Goal: Ask a question

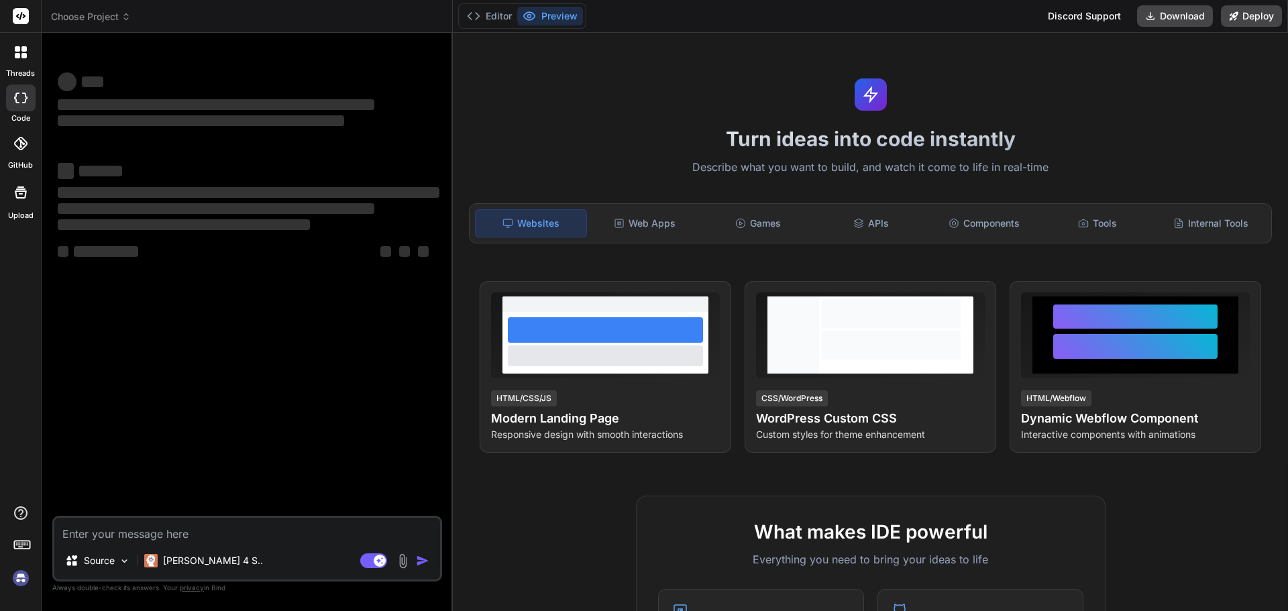
click at [187, 533] on textarea at bounding box center [247, 530] width 386 height 24
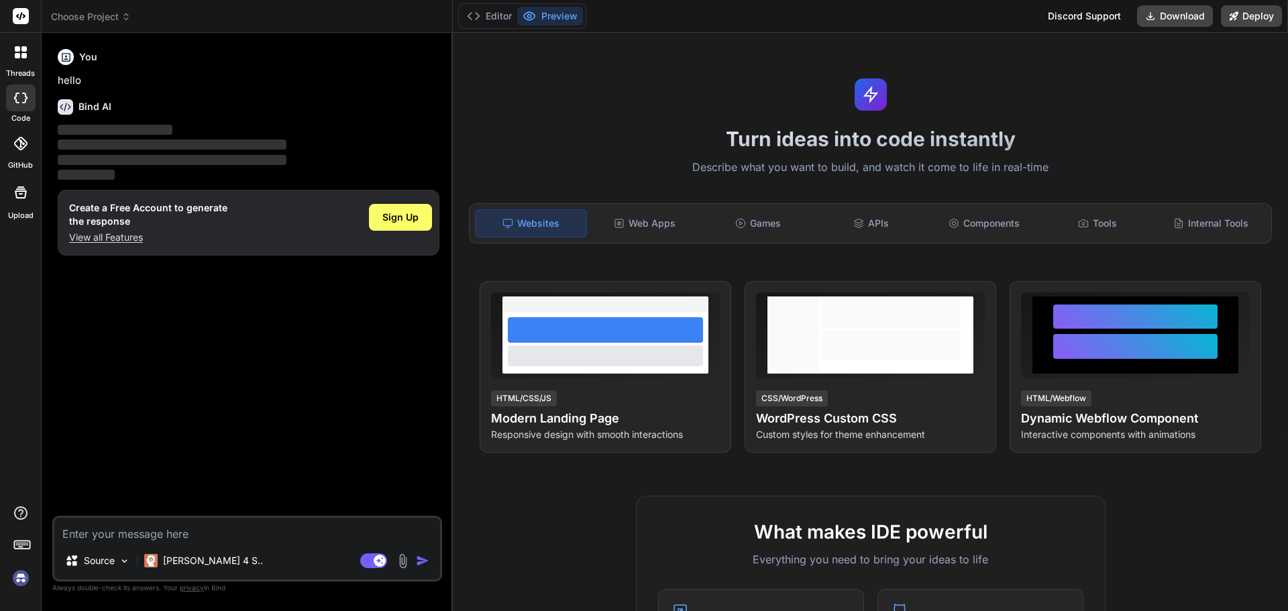
type textarea "x"
click at [193, 534] on textarea at bounding box center [247, 530] width 386 height 24
type textarea "• Bi-weekly"
type textarea "x"
type textarea "• Bi-weekly e"
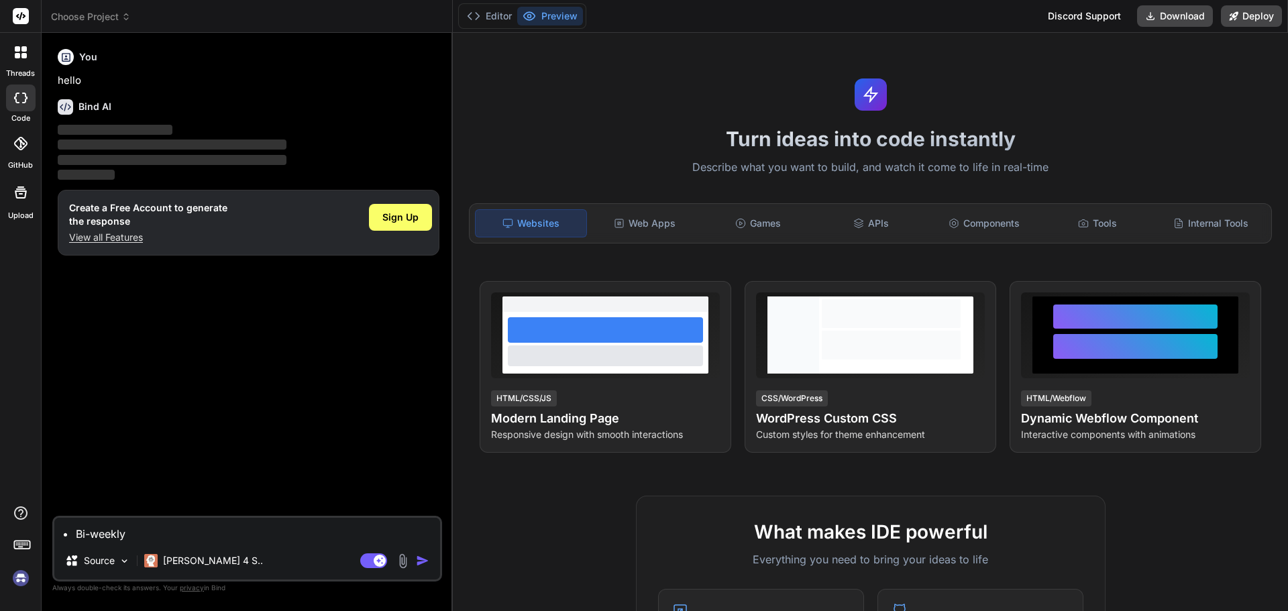
type textarea "x"
type textarea "• Bi-weekly eh"
type textarea "x"
type textarea "• Bi-weekly eha"
type textarea "x"
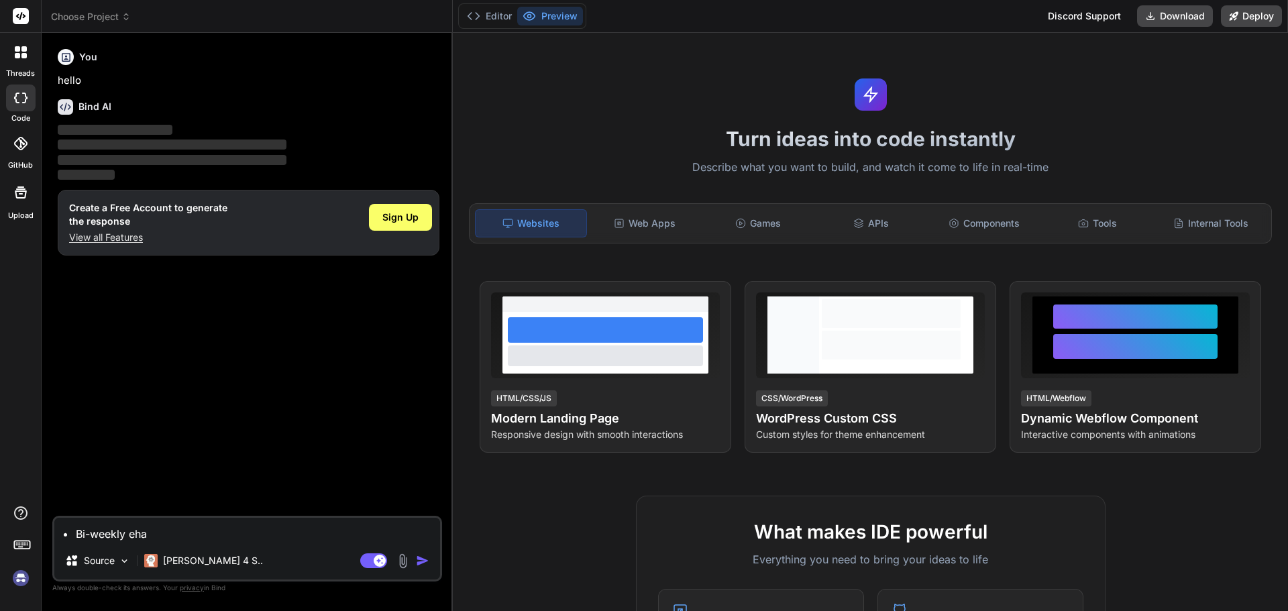
type textarea "• Bi-weekly ehat"
type textarea "x"
type textarea "• Bi-weekly ehat"
type textarea "x"
type textarea "• Bi-weekly ehat ="
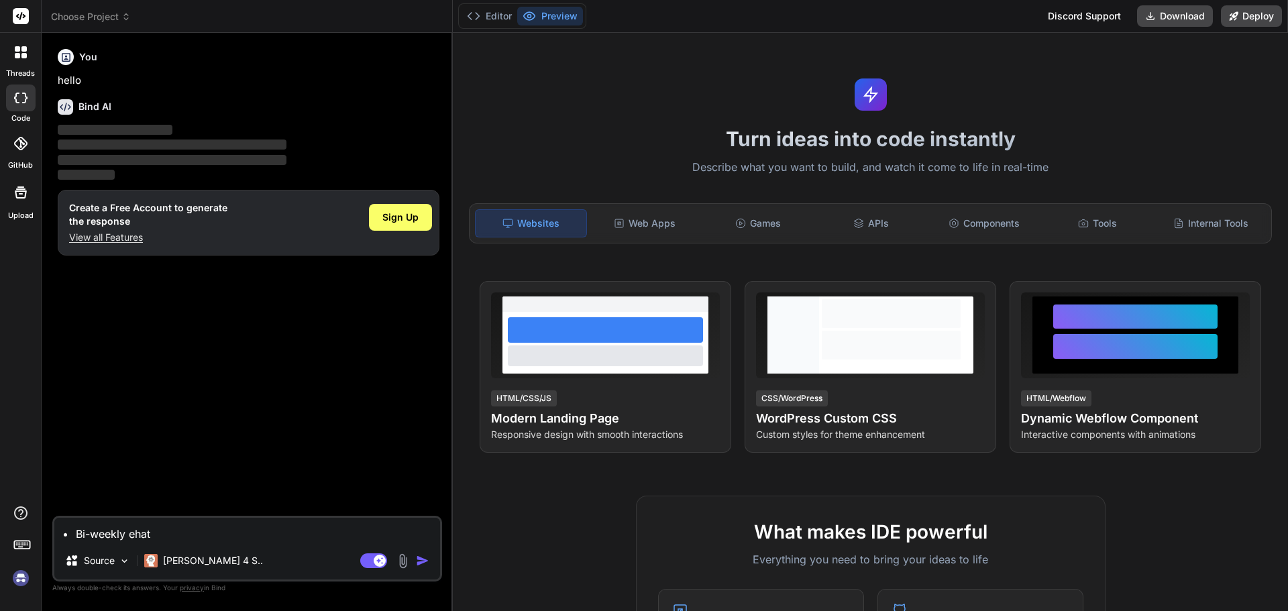
type textarea "x"
type textarea "• Bi-weekly ehat"
type textarea "x"
type textarea "• Bi-weekly ehat"
type textarea "x"
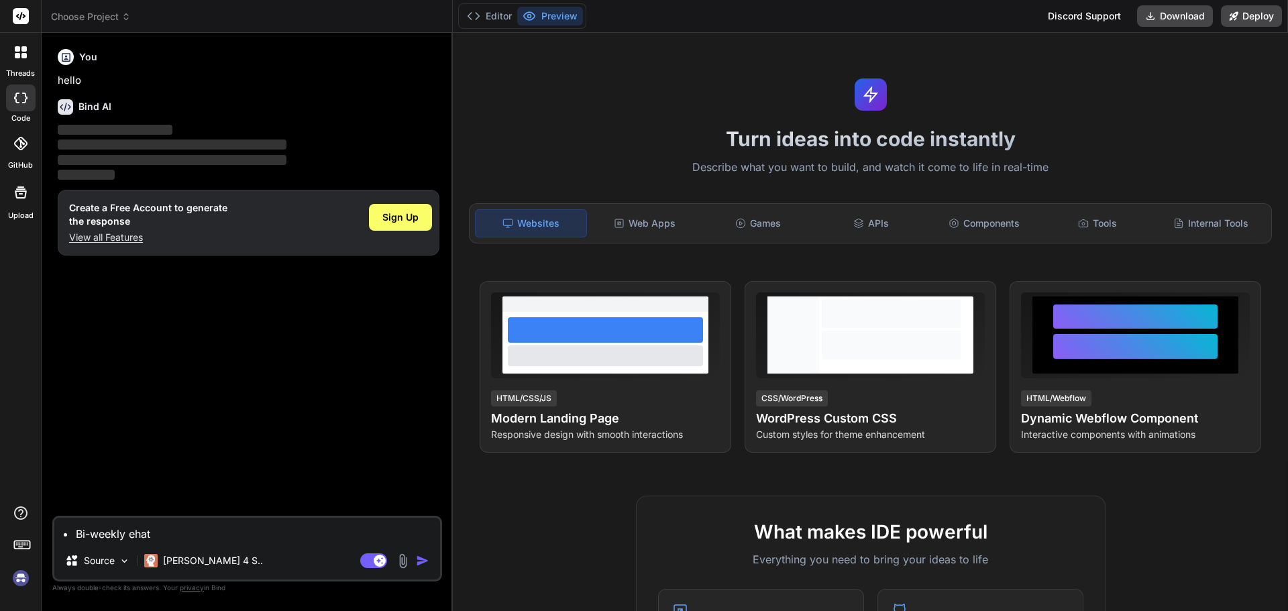
type textarea "• Bi-weekly eha"
type textarea "x"
type textarea "• Bi-weekly eh"
type textarea "x"
type textarea "• Bi-weekly e"
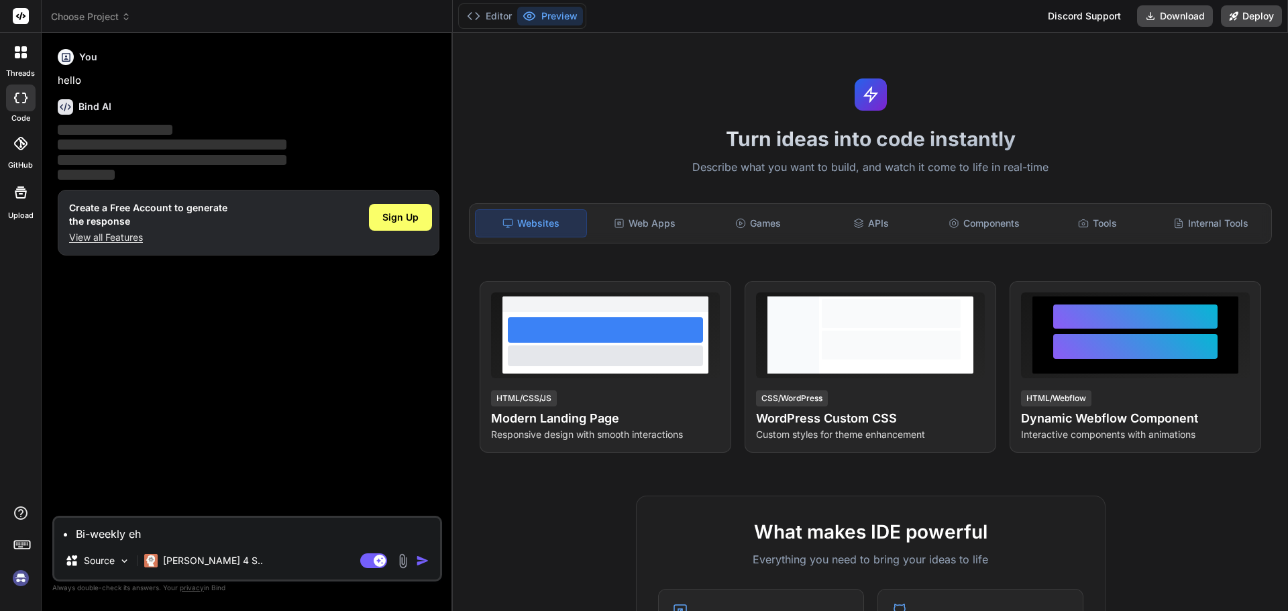
type textarea "x"
type textarea "• Bi-weekly"
type textarea "x"
type textarea "• Bi-weekly w"
type textarea "x"
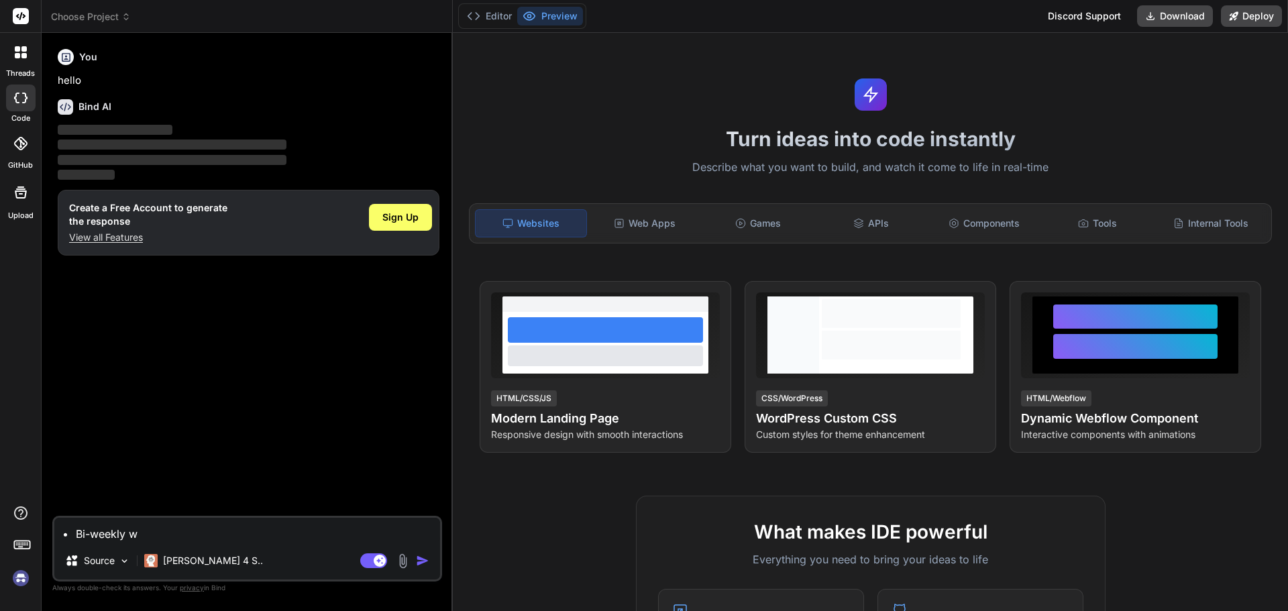
type textarea "• Bi-weekly wh"
type textarea "x"
type textarea "• Bi-weekly wha"
type textarea "x"
type textarea "• Bi-weekly what"
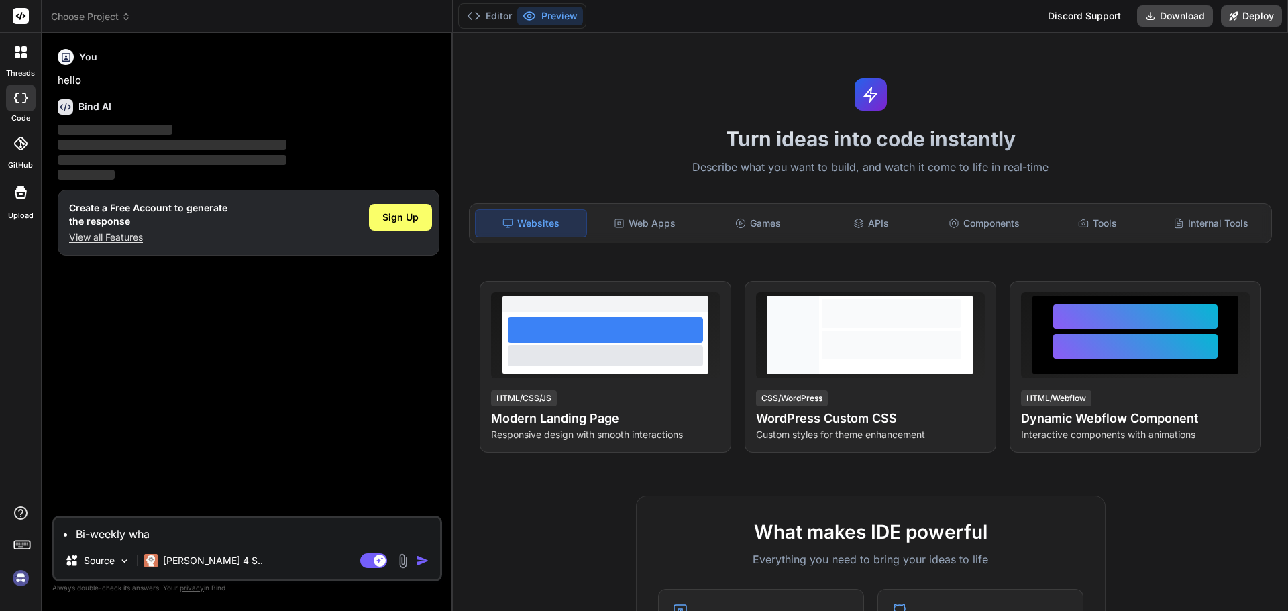
type textarea "x"
type textarea "• Bi-weekly what"
type textarea "x"
type textarea "• Bi-weekly what i"
type textarea "x"
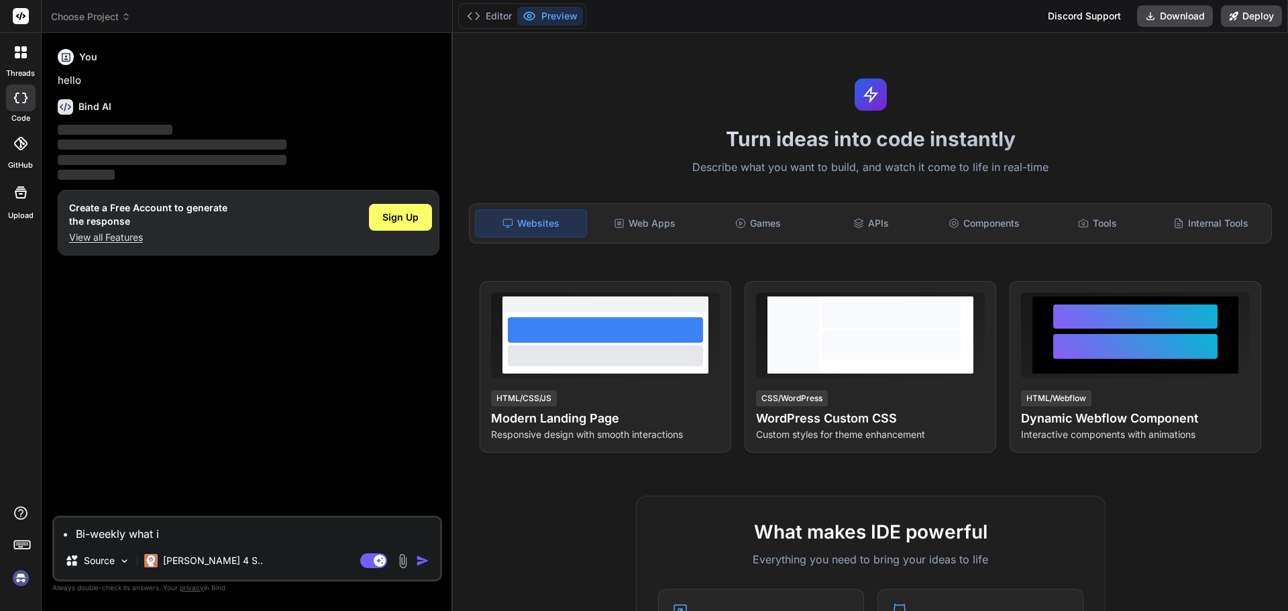
type textarea "• Bi-weekly what is"
type textarea "x"
type textarea "• Bi-weekly what is"
type textarea "x"
type textarea "• Bi-weekly what is m"
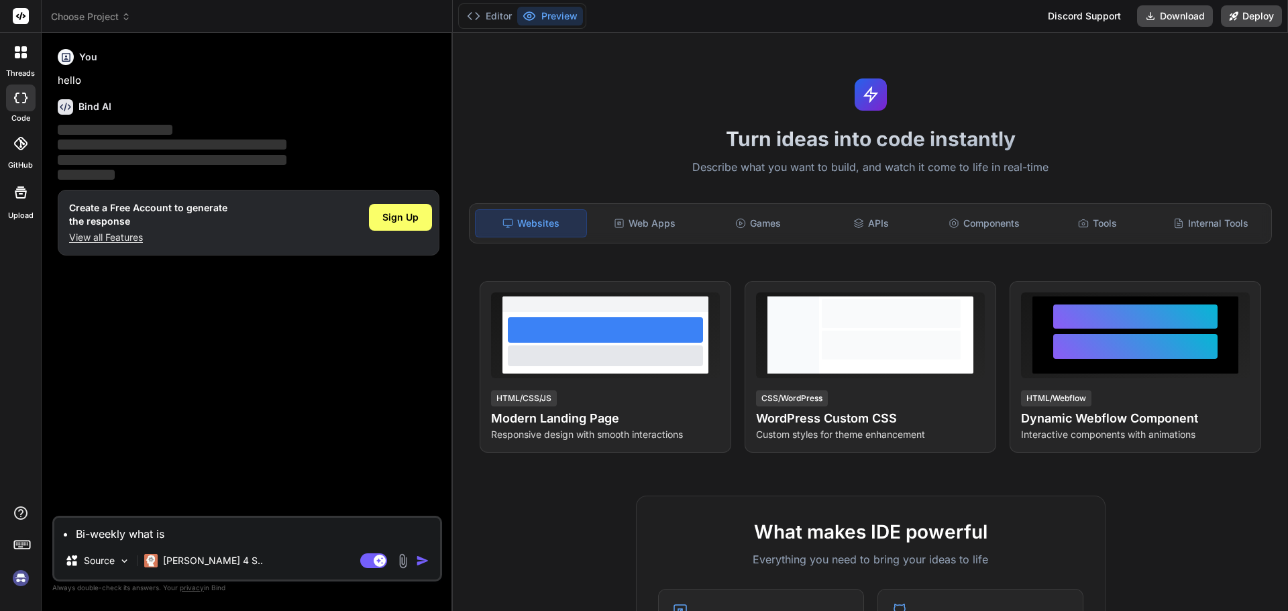
type textarea "x"
type textarea "• Bi-weekly what is me"
type textarea "x"
type textarea "• Bi-weekly what is mea"
type textarea "x"
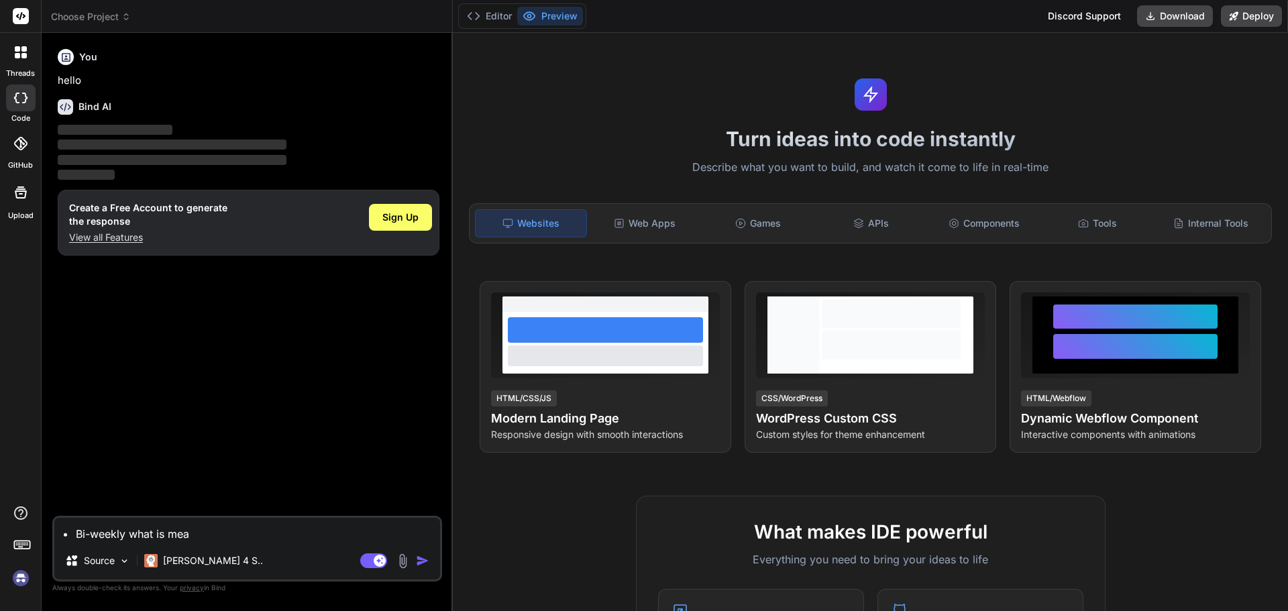
type textarea "• Bi-weekly what is mean"
type textarea "x"
type textarea "• Bi-weekly what is meani"
type textarea "x"
type textarea "• Bi-weekly what is meanin"
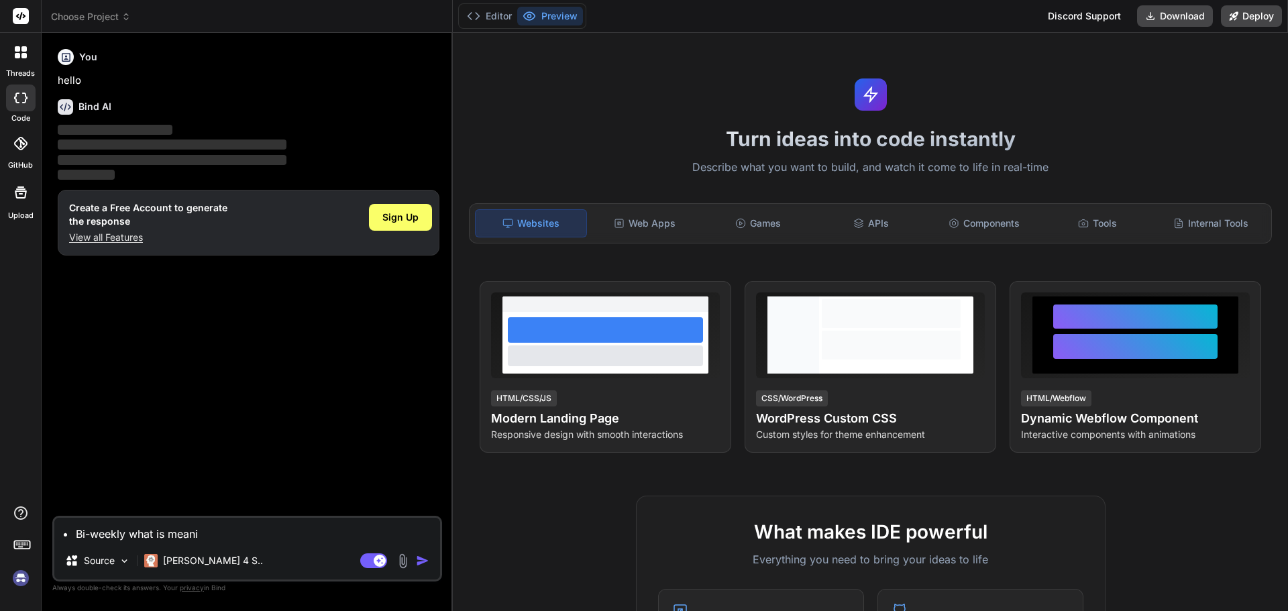
type textarea "x"
type textarea "• Bi-weekly what is meaning"
type textarea "x"
type textarea "• Bi-weekly what is meaning"
type textarea "x"
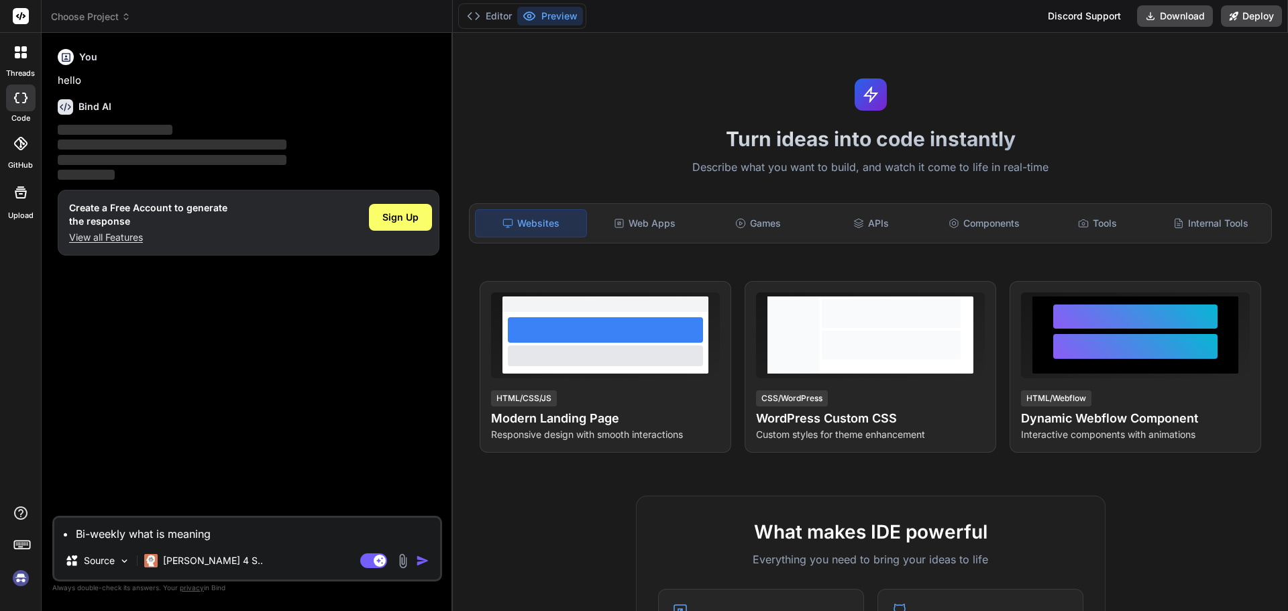
type textarea "• Bi-weekly what is meaning o"
type textarea "x"
type textarea "• Bi-weekly what is meaning of"
type textarea "x"
type textarea "• Bi-weekly what is meaning of"
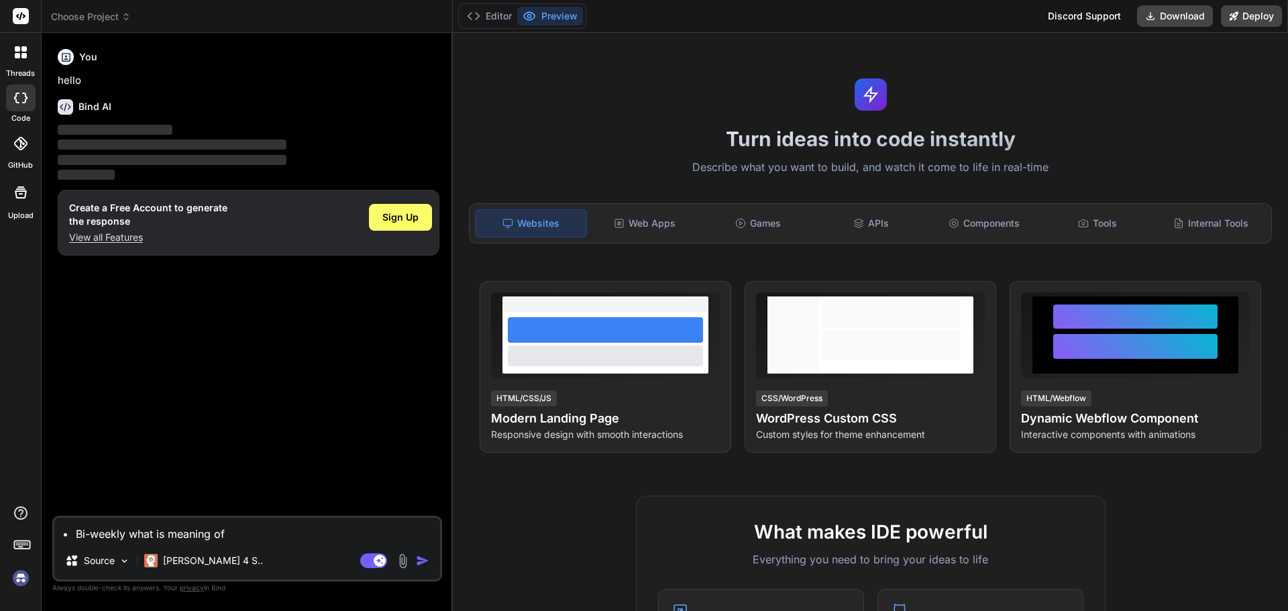
type textarea "x"
type textarea "• Bi-weekly what is meaning of t"
type textarea "x"
type textarea "• Bi-weekly what is meaning of th"
type textarea "x"
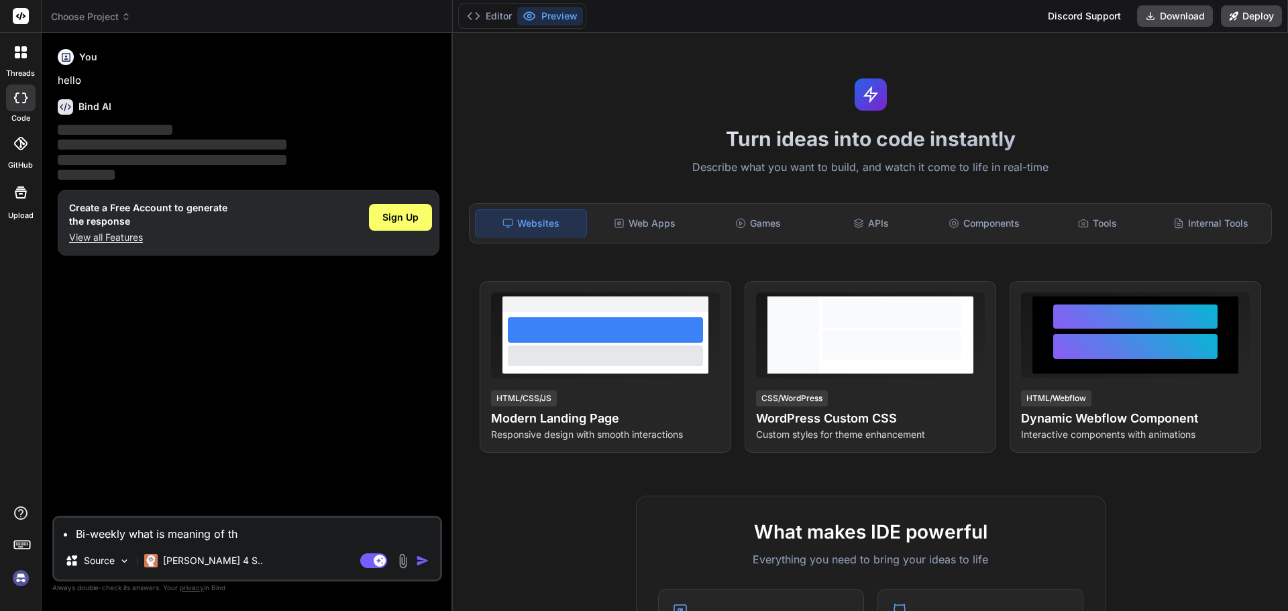
type textarea "• Bi-weekly what is meaning of thi"
type textarea "x"
type textarea "• Bi-weekly what is meaning of this"
type textarea "x"
type textarea "• Bi-weekly what is meaning of this"
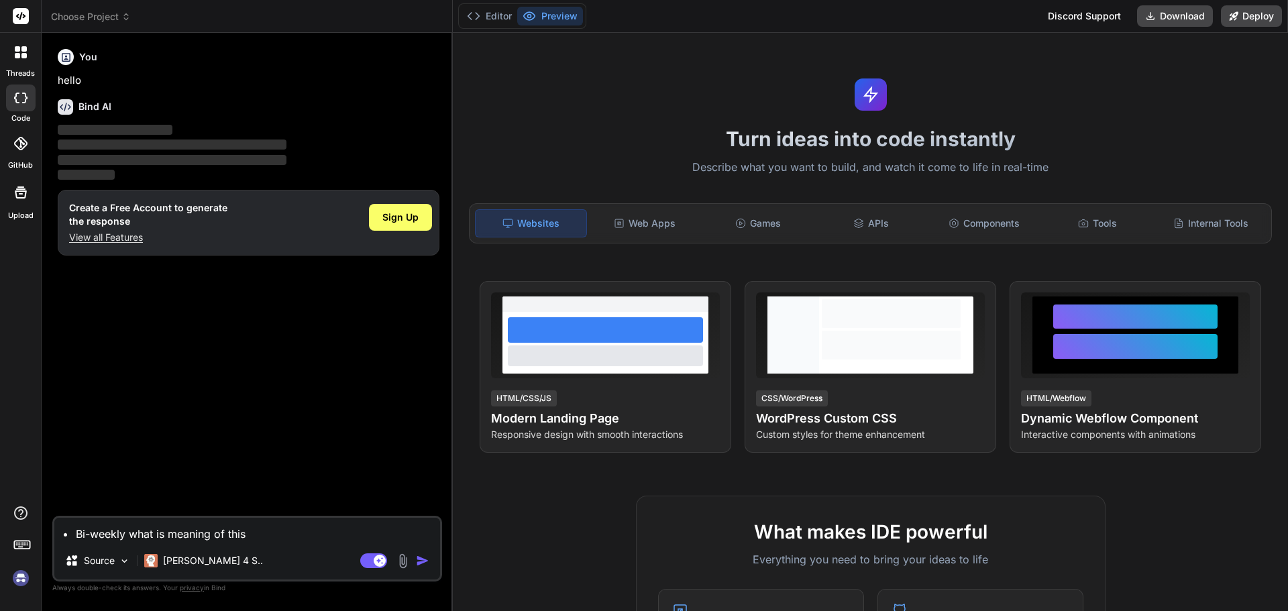
type textarea "x"
type textarea "• Bi-weekly what is meaning of this"
click at [419, 561] on img "button" at bounding box center [422, 560] width 13 height 13
click at [421, 559] on img "button" at bounding box center [422, 560] width 13 height 13
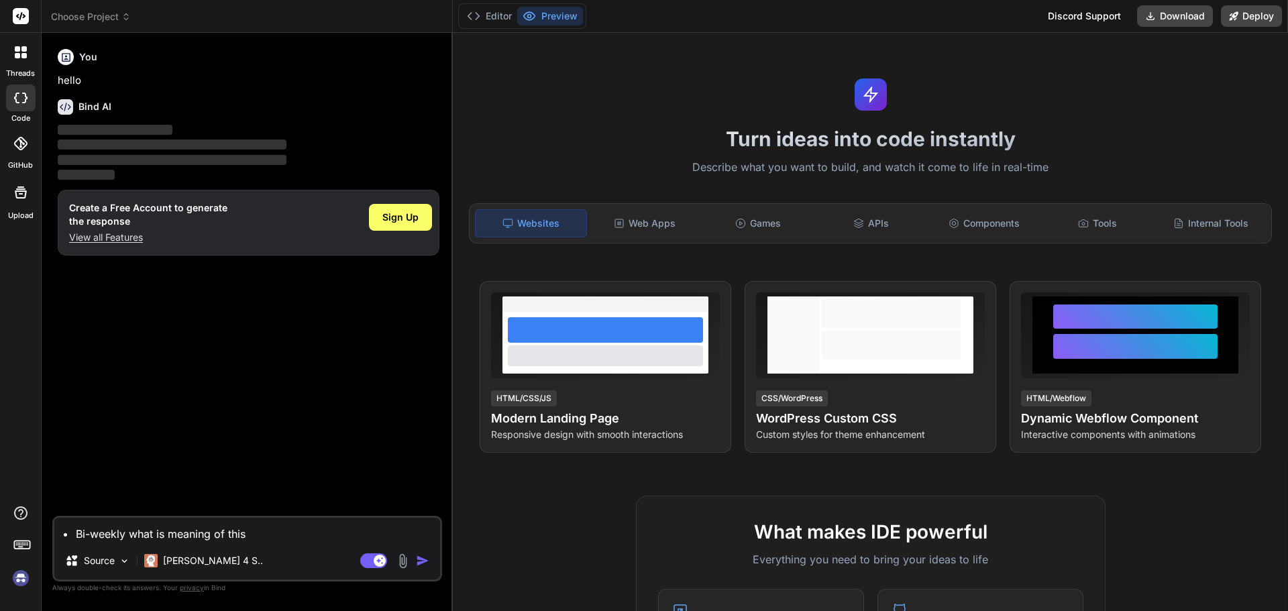
click at [421, 559] on img "button" at bounding box center [422, 560] width 13 height 13
